Goal: Use online tool/utility: Use online tool/utility

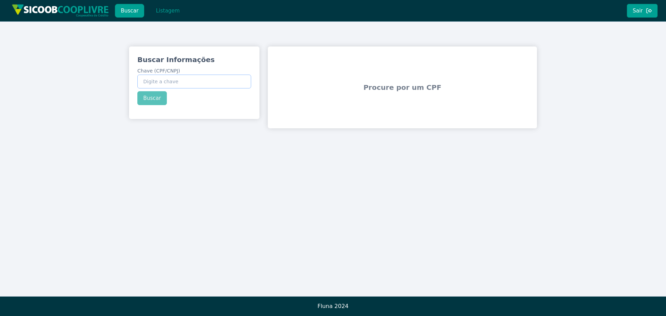
click at [194, 84] on input "Chave (CPF/CNPJ)" at bounding box center [194, 82] width 114 height 14
paste input "12.674.554/0001-53"
type input "12.674.554/0001-53"
click at [149, 97] on div "Buscar Informações Chave (CPF/CNPJ) 12.674.554/0001-53 Buscar" at bounding box center [194, 80] width 131 height 67
click at [153, 100] on button "Buscar" at bounding box center [152, 98] width 30 height 14
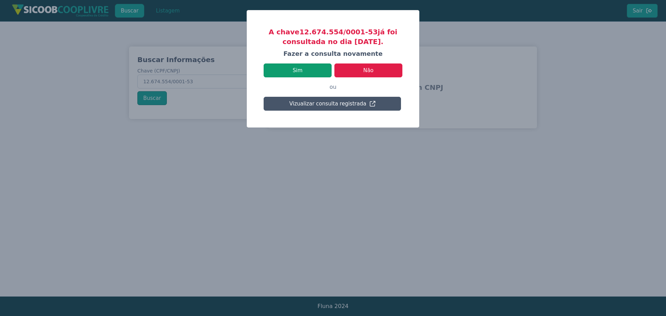
click at [299, 68] on button "Sim" at bounding box center [298, 71] width 68 height 14
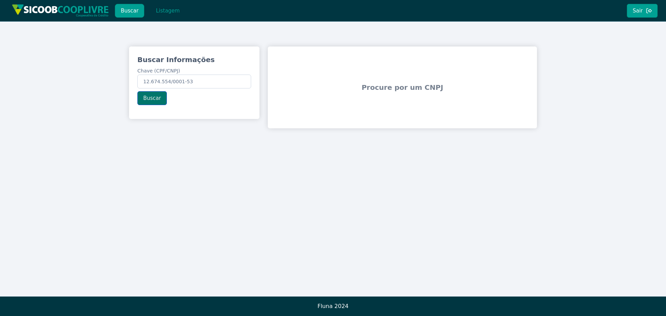
click at [151, 102] on button "Buscar" at bounding box center [152, 98] width 30 height 14
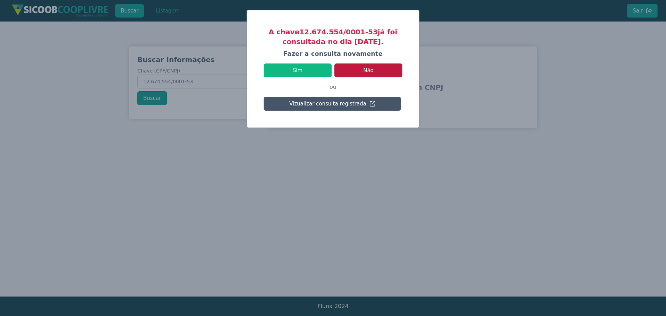
click at [379, 71] on button "Não" at bounding box center [369, 71] width 68 height 14
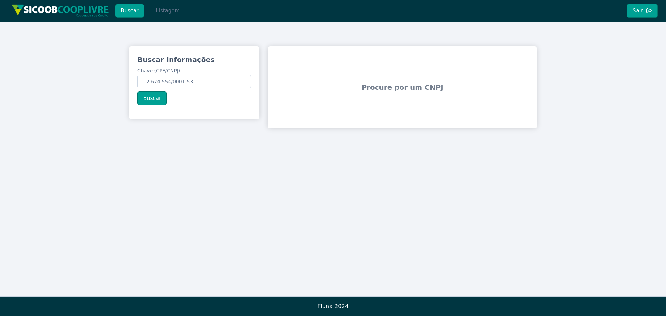
click at [162, 7] on button "Listagem" at bounding box center [168, 11] width 36 height 14
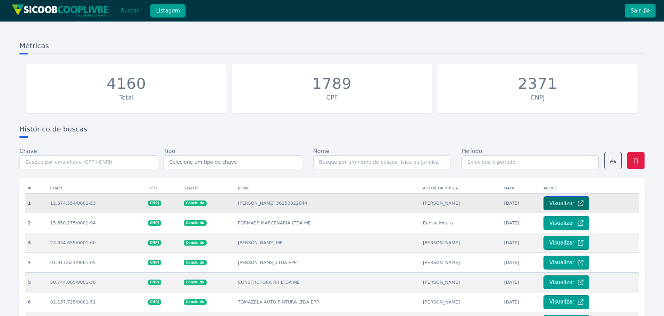
click at [558, 204] on button "Visualizar" at bounding box center [566, 203] width 46 height 14
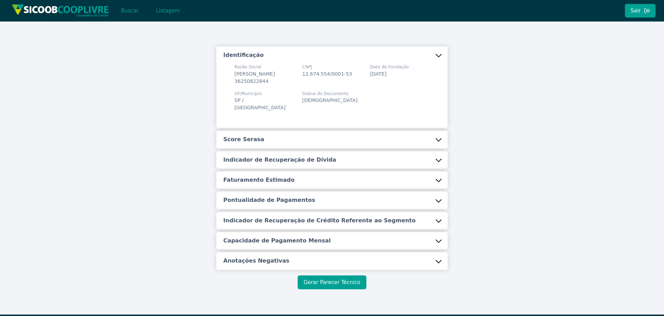
click at [340, 282] on button "Gerar Parecer Técnico" at bounding box center [331, 283] width 68 height 14
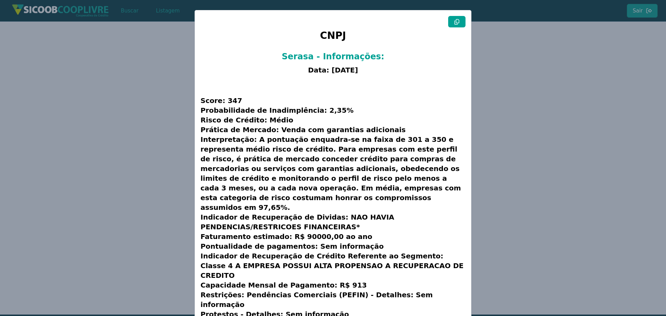
click at [456, 25] on button at bounding box center [456, 21] width 17 height 11
click at [455, 22] on icon at bounding box center [457, 22] width 5 height 6
click at [610, 60] on modal-container "CNPJ Serasa - Informações: Data: [DATE] Score: 347 Probabilidade de Inadimplênc…" at bounding box center [333, 158] width 666 height 316
